Goal: Feedback & Contribution: Leave review/rating

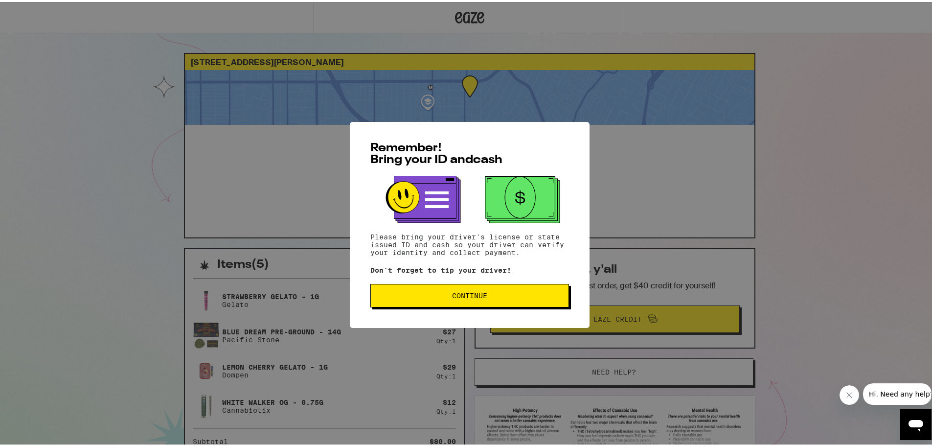
click at [467, 290] on button "Continue" at bounding box center [469, 293] width 199 height 23
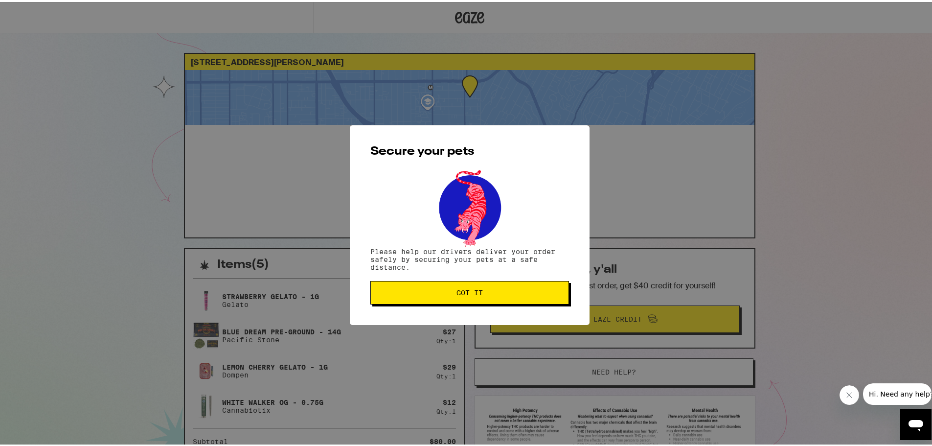
click at [467, 290] on span "Got it" at bounding box center [469, 290] width 26 height 7
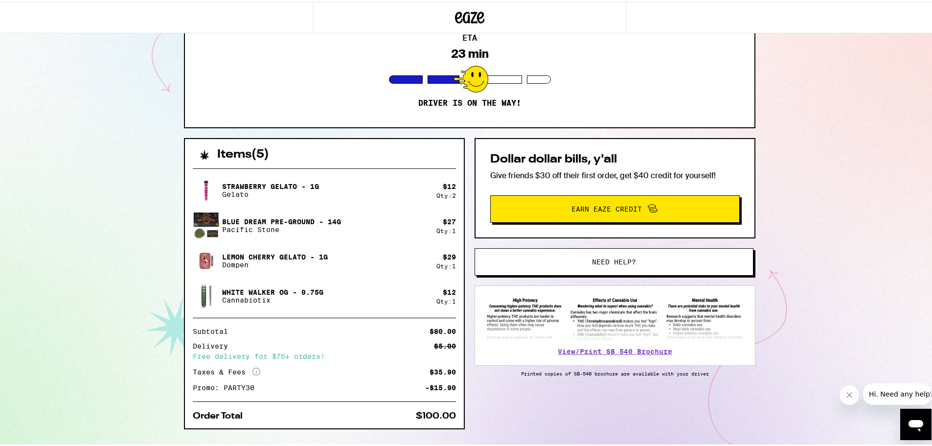
scroll to position [131, 0]
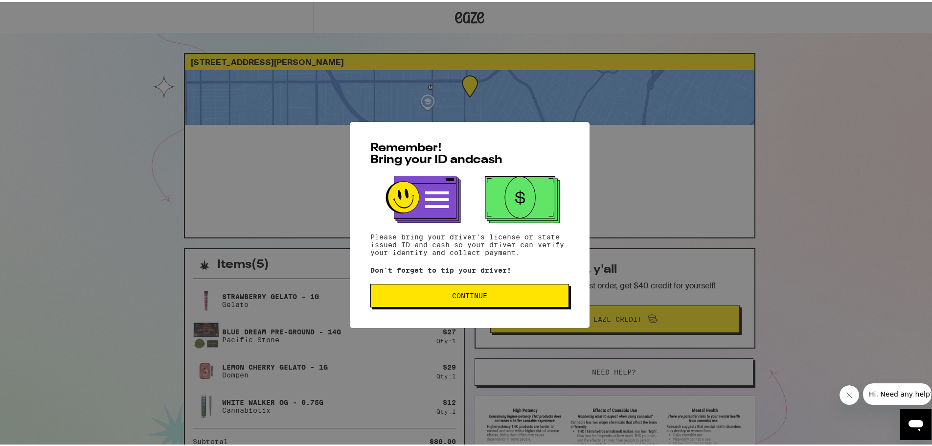
click at [487, 295] on span "Continue" at bounding box center [470, 293] width 182 height 7
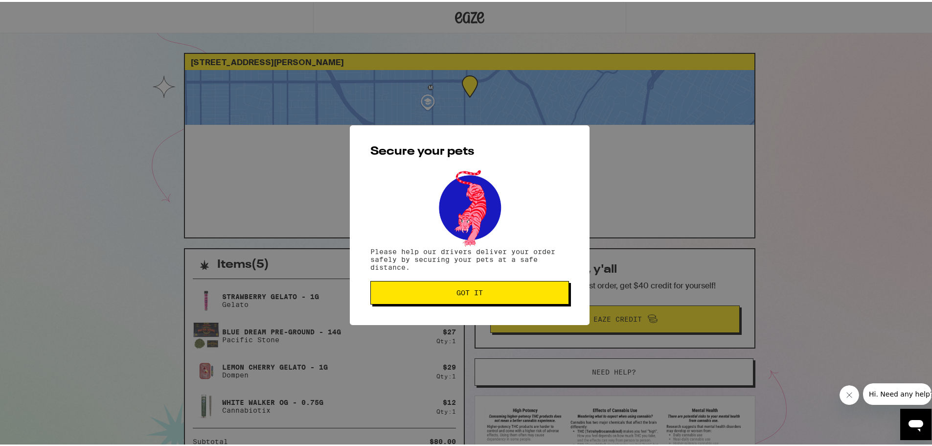
click at [487, 294] on span "Got it" at bounding box center [470, 290] width 182 height 7
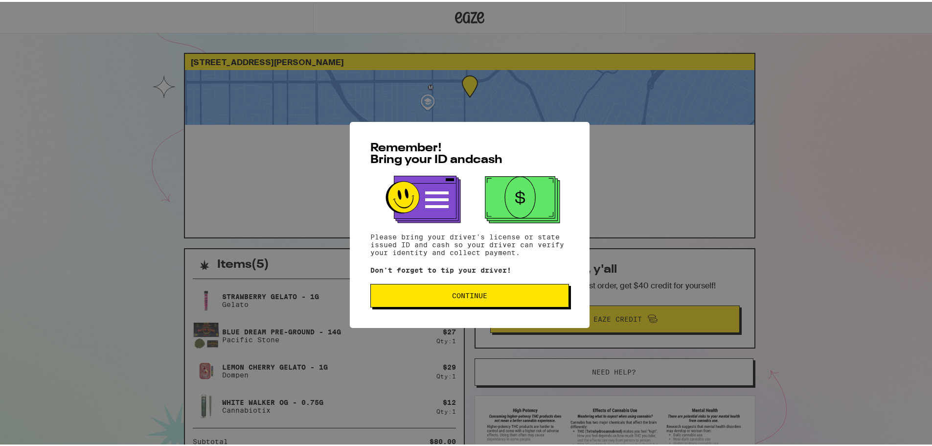
click at [499, 289] on button "Continue" at bounding box center [469, 293] width 199 height 23
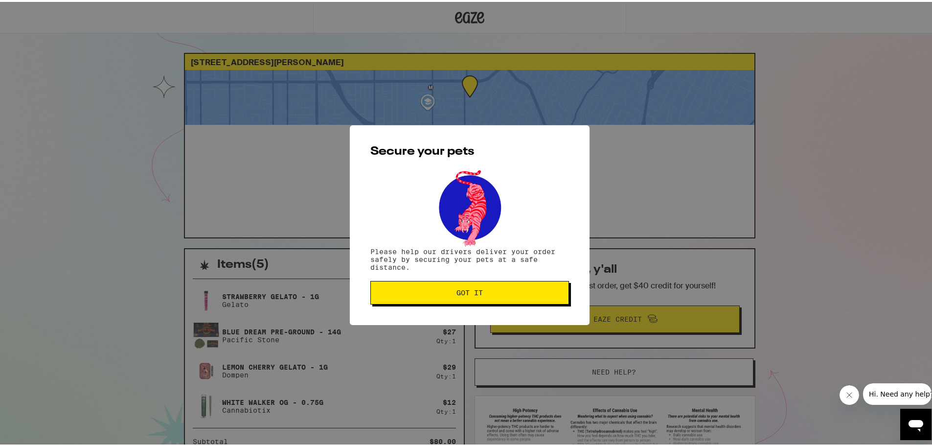
click at [487, 291] on span "Got it" at bounding box center [470, 290] width 182 height 7
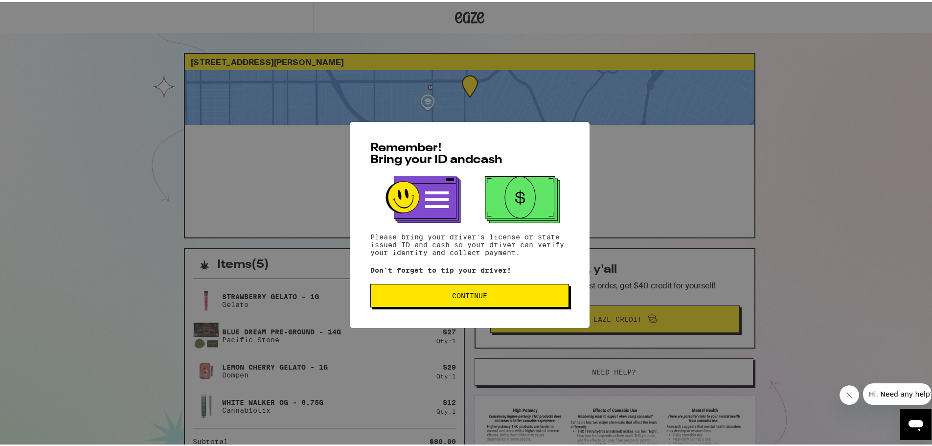
click at [497, 286] on button "Continue" at bounding box center [469, 293] width 199 height 23
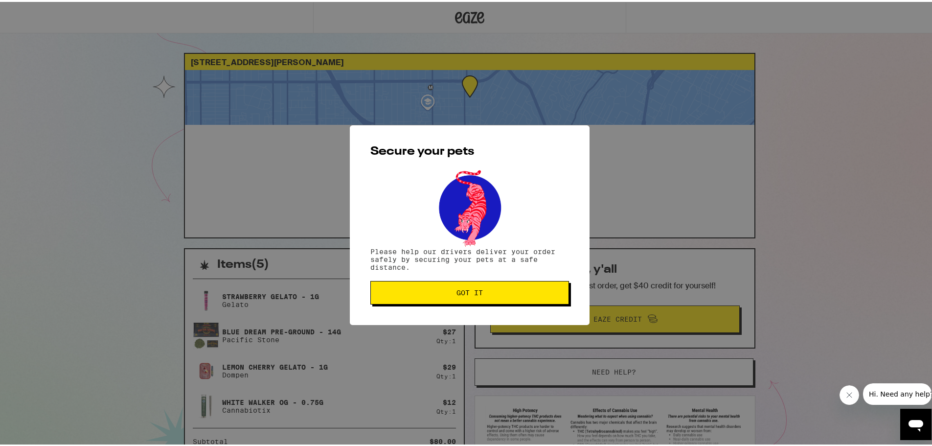
click at [497, 286] on button "Got it" at bounding box center [469, 290] width 199 height 23
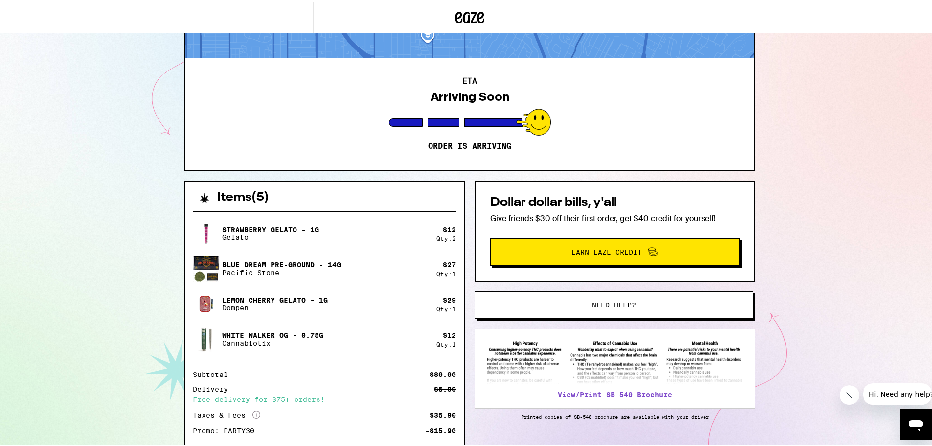
scroll to position [131, 0]
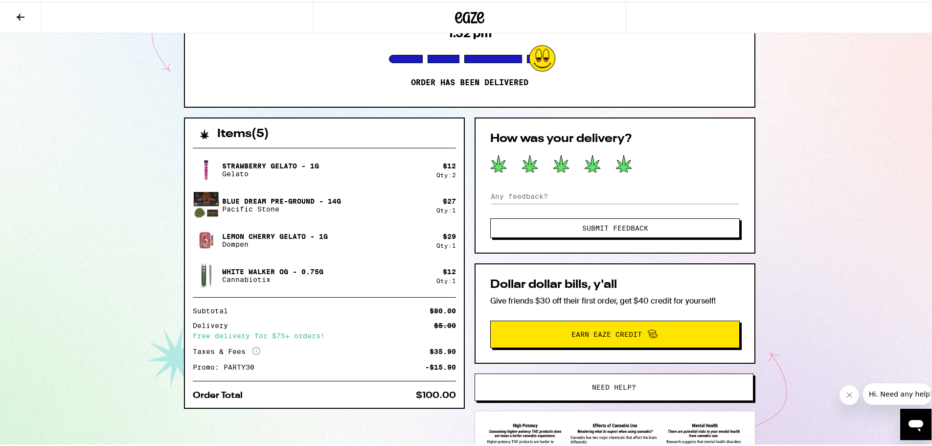
click at [617, 168] on icon at bounding box center [624, 161] width 16 height 17
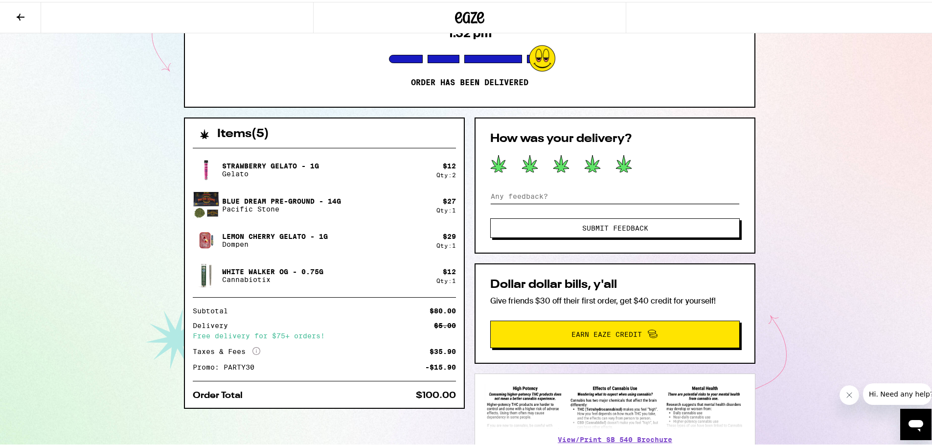
click at [588, 195] on input at bounding box center [614, 194] width 249 height 15
type input "great thank you"
click at [624, 225] on span "Submit Feedback" at bounding box center [615, 226] width 66 height 7
